Goal: Find specific page/section: Find specific page/section

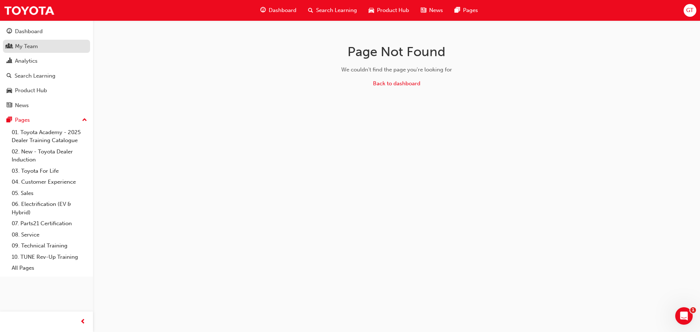
click at [23, 48] on div "My Team" at bounding box center [26, 46] width 23 height 8
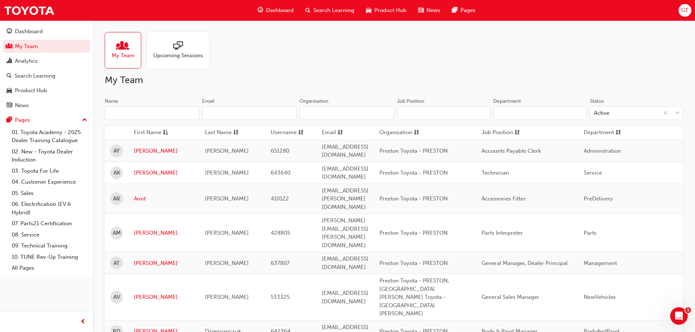
click at [158, 113] on input "Name" at bounding box center [152, 113] width 94 height 14
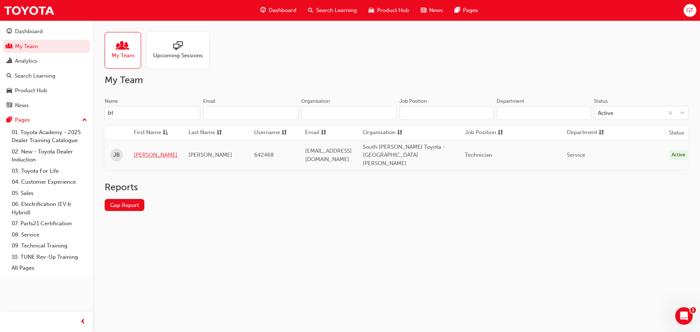
type input "bl"
click at [140, 151] on link "[PERSON_NAME]" at bounding box center [156, 155] width 44 height 8
